Goal: Use online tool/utility

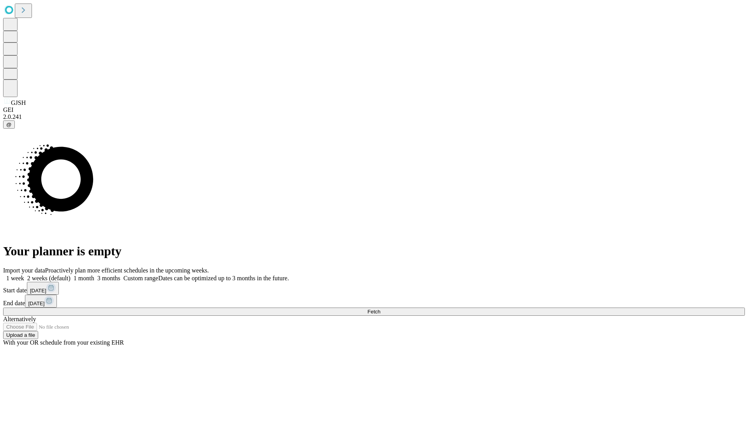
click at [380, 309] on span "Fetch" at bounding box center [374, 312] width 13 height 6
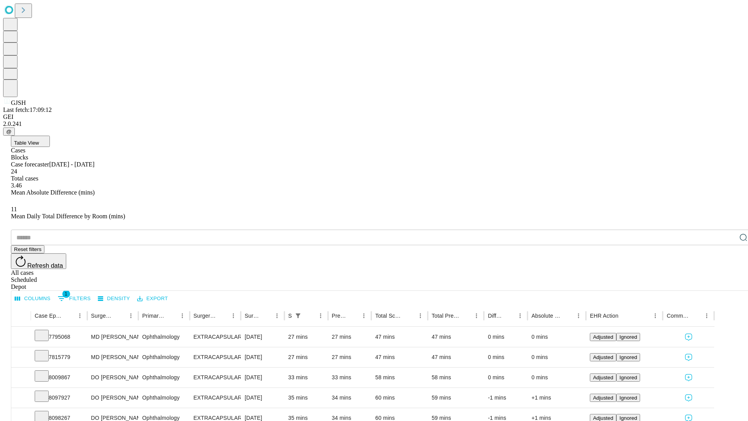
click at [39, 140] on span "Table View" at bounding box center [26, 143] width 25 height 6
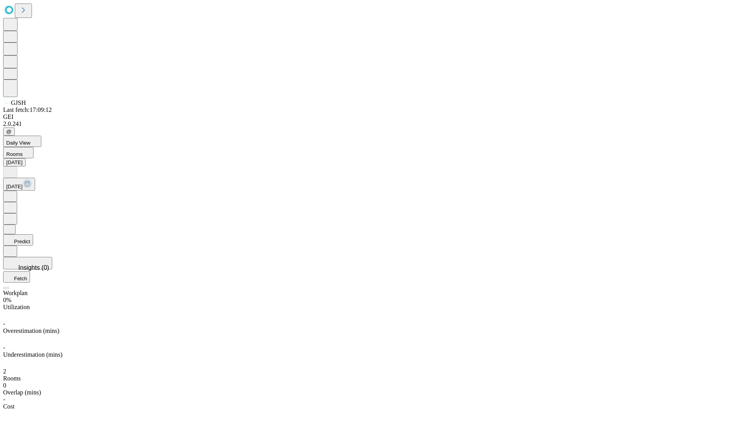
click at [33, 234] on button "Predict" at bounding box center [18, 239] width 30 height 11
